Goal: Information Seeking & Learning: Learn about a topic

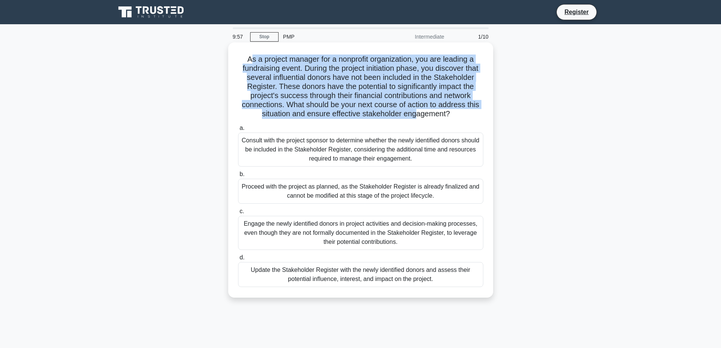
drag, startPoint x: 254, startPoint y: 63, endPoint x: 448, endPoint y: 117, distance: 201.0
click at [436, 114] on h5 "As a project manager for a nonprofit organization, you are leading a fundraisin…" at bounding box center [360, 86] width 247 height 64
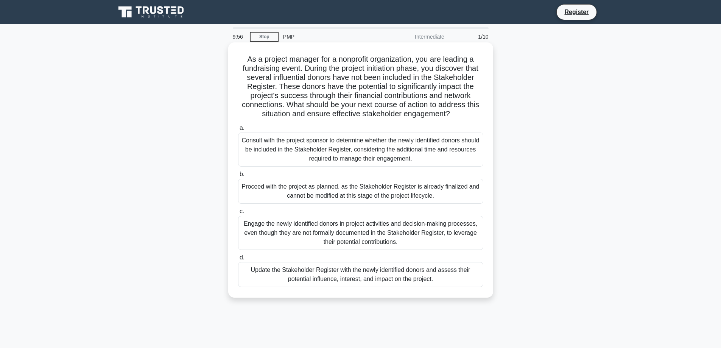
click at [456, 116] on icon ".spinner_0XTQ{transform-origin:center;animation:spinner_y6GP .75s linear infini…" at bounding box center [454, 114] width 9 height 9
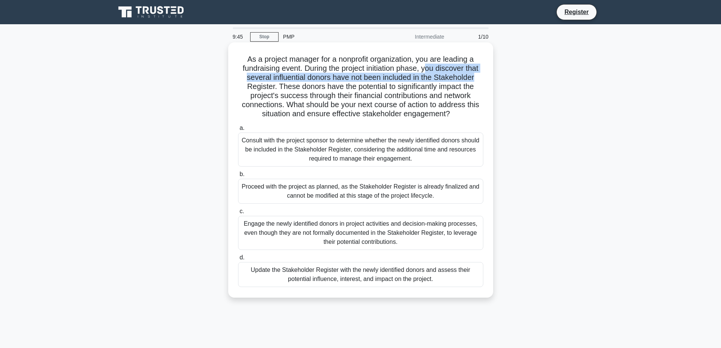
drag, startPoint x: 426, startPoint y: 67, endPoint x: 488, endPoint y: 78, distance: 62.7
click at [488, 78] on div "As a project manager for a nonprofit organization, you are leading a fundraisin…" at bounding box center [360, 169] width 259 height 249
click at [487, 76] on div "As a project manager for a nonprofit organization, you are leading a fundraisin…" at bounding box center [360, 169] width 259 height 249
drag, startPoint x: 337, startPoint y: 79, endPoint x: 268, endPoint y: 89, distance: 69.1
click at [268, 89] on h5 "As a project manager for a nonprofit organization, you are leading a fundraisin…" at bounding box center [360, 86] width 247 height 64
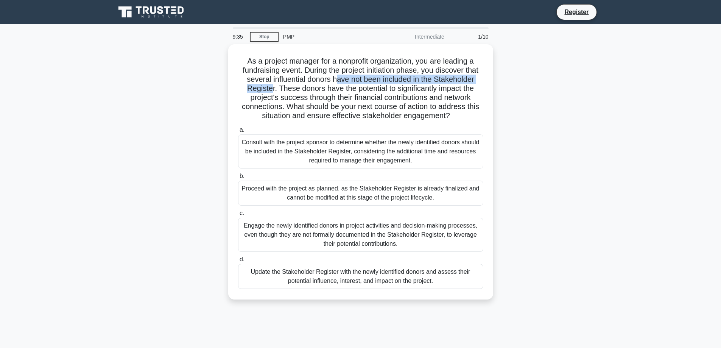
drag, startPoint x: 277, startPoint y: 87, endPoint x: 513, endPoint y: 113, distance: 237.2
click at [491, 119] on div "As a project manager for a nonprofit organization, you are leading a fundraisin…" at bounding box center [360, 171] width 265 height 255
click at [537, 71] on div "As a project manager for a nonprofit organization, you are leading a fundraisin…" at bounding box center [361, 176] width 500 height 264
drag, startPoint x: 540, startPoint y: 71, endPoint x: 527, endPoint y: 90, distance: 23.5
click at [526, 91] on div "As a project manager for a nonprofit organization, you are leading a fundraisin…" at bounding box center [361, 176] width 500 height 264
